Goal: Task Accomplishment & Management: Manage account settings

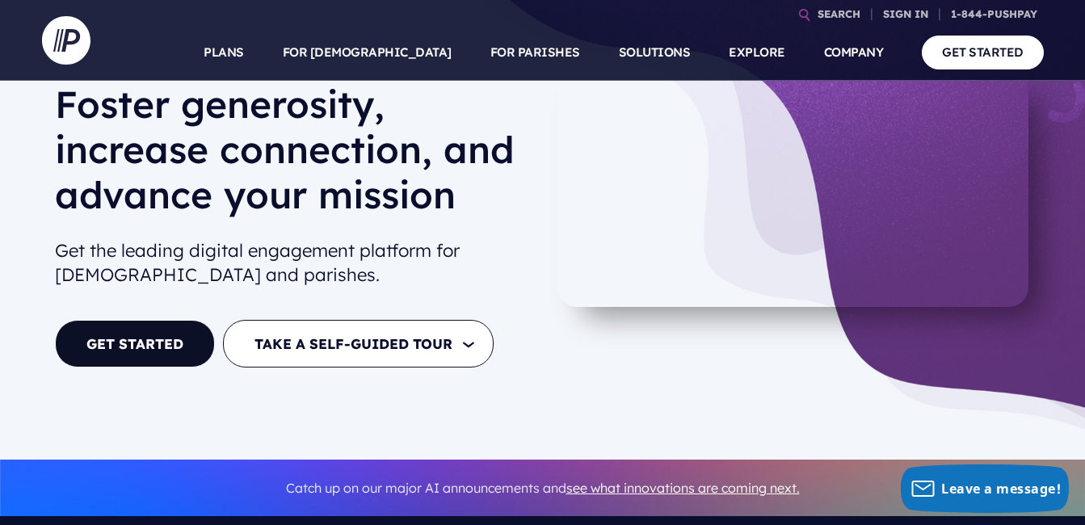
scroll to position [81, 0]
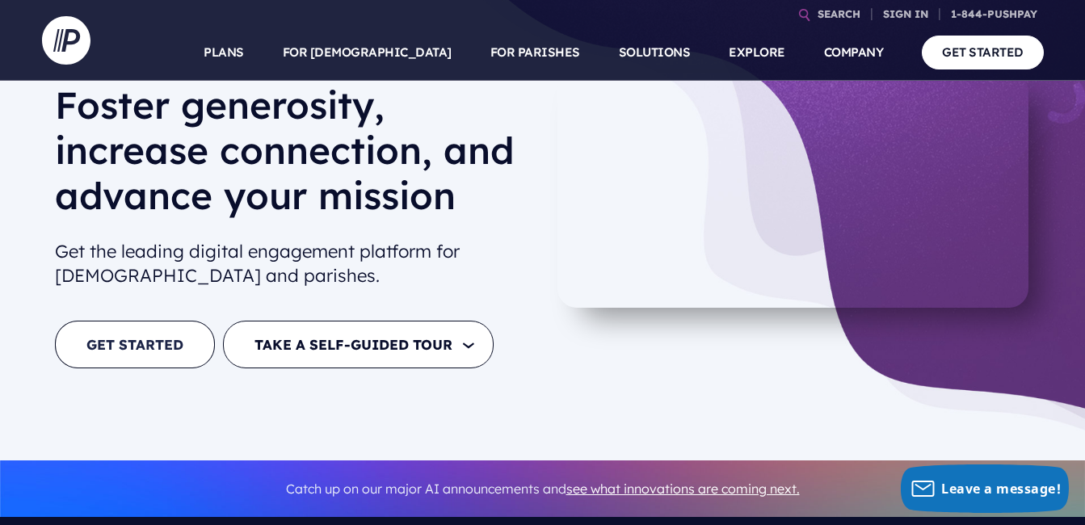
click at [149, 344] on link "GET STARTED" at bounding box center [135, 345] width 160 height 48
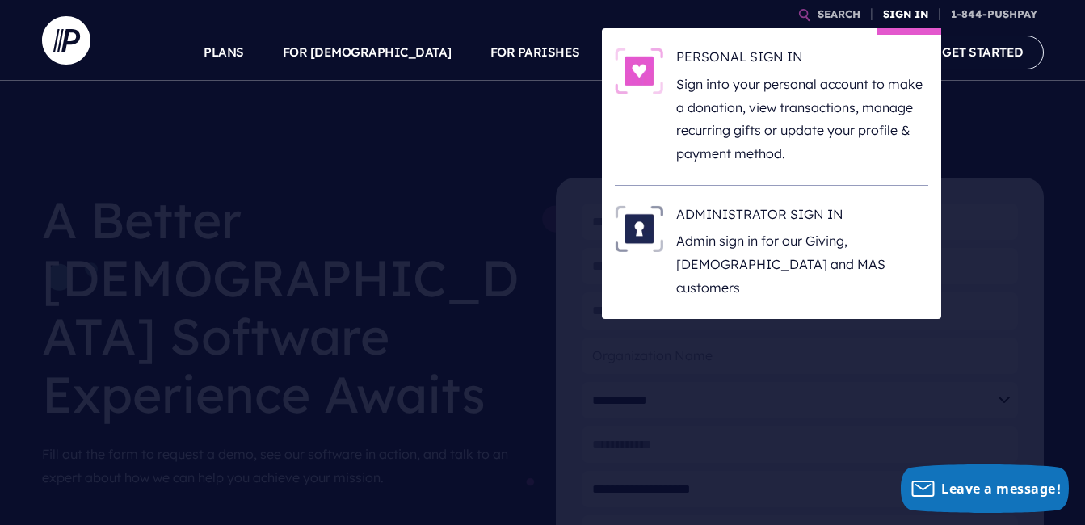
click at [905, 20] on link "SIGN IN" at bounding box center [905, 14] width 58 height 28
click at [898, 21] on link "SIGN IN" at bounding box center [905, 14] width 58 height 28
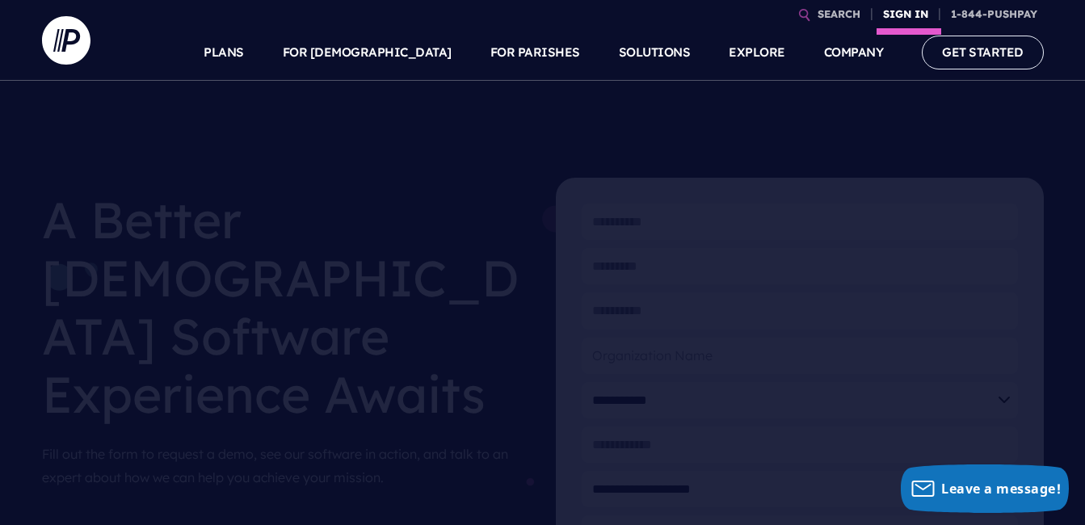
click at [895, 17] on link "SIGN IN" at bounding box center [905, 14] width 58 height 28
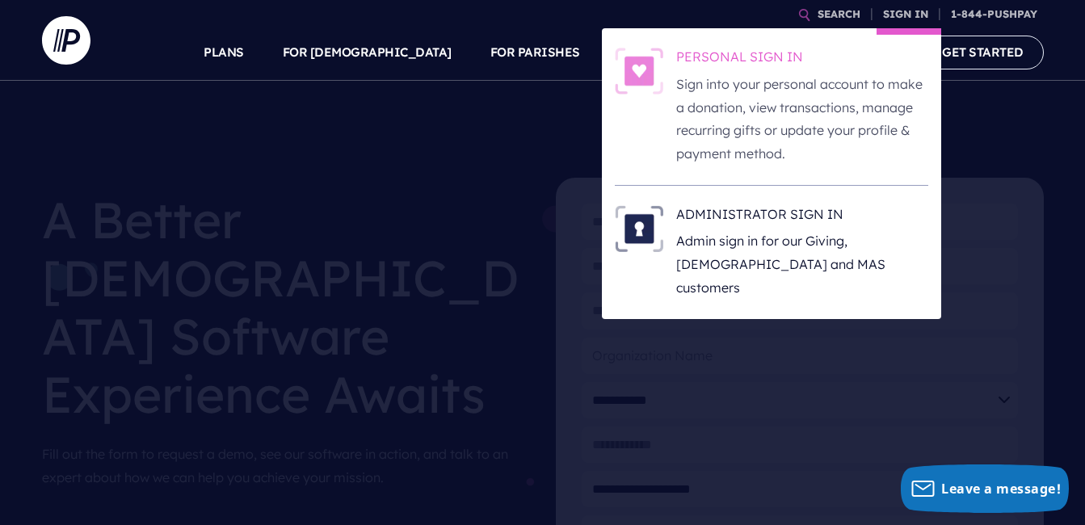
click at [748, 54] on h6 "PERSONAL SIGN IN" at bounding box center [802, 60] width 252 height 24
click at [687, 73] on p "Sign into your personal account to make a donation, view transactions, manage r…" at bounding box center [802, 119] width 252 height 93
